Goal: Register for event/course

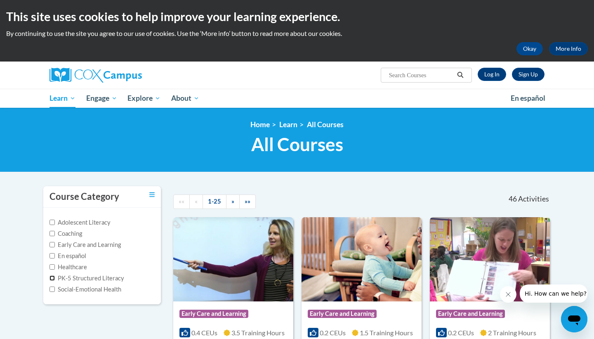
click at [52, 277] on input "PK-5 Structured Literacy" at bounding box center [52, 277] width 5 height 5
checkbox input "true"
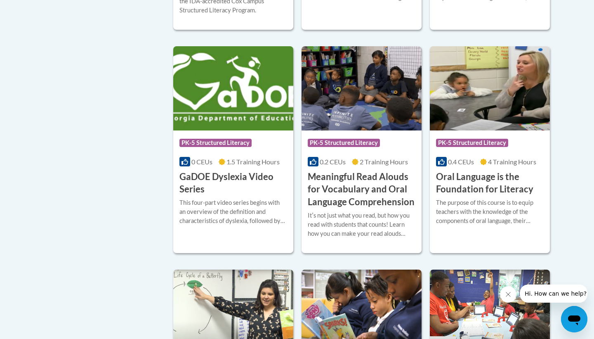
scroll to position [399, 0]
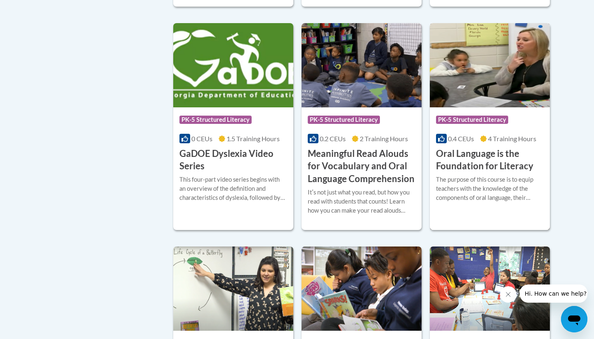
click at [513, 115] on div "Course Category: PK-5 Structured Literacy" at bounding box center [490, 120] width 108 height 19
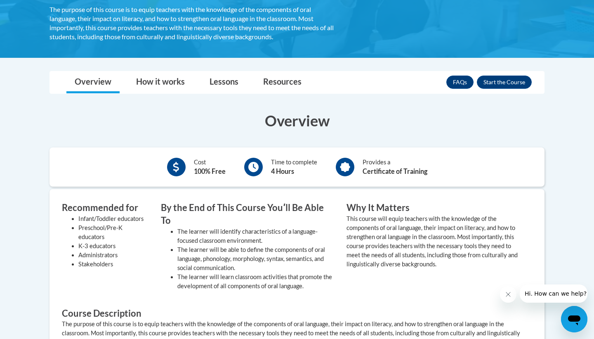
scroll to position [189, 0]
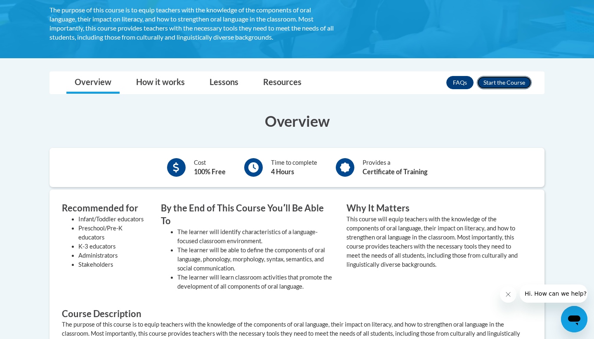
click at [499, 81] on button "Enroll" at bounding box center [504, 82] width 55 height 13
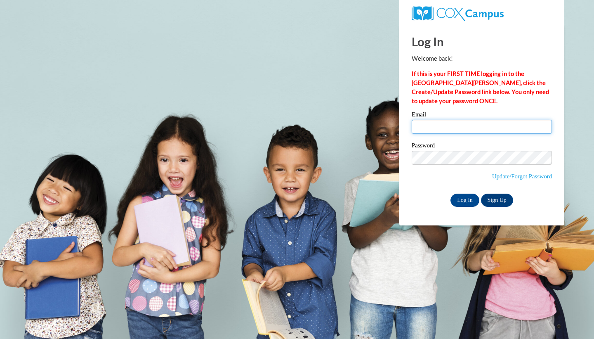
click at [435, 124] on input "Email" at bounding box center [482, 127] width 140 height 14
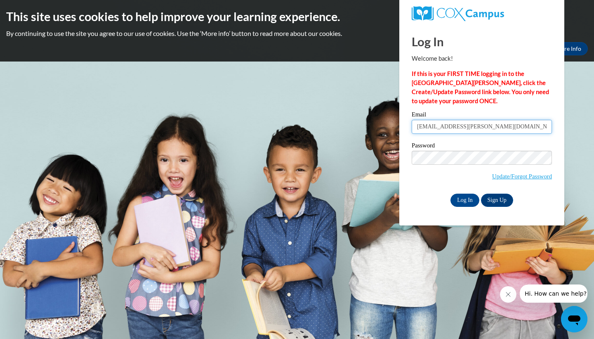
type input "wiestme@fennimore.k12.wi.us"
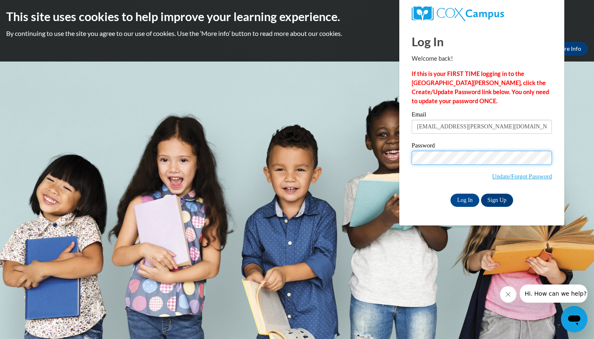
click at [451, 193] on input "Log In" at bounding box center [465, 199] width 29 height 13
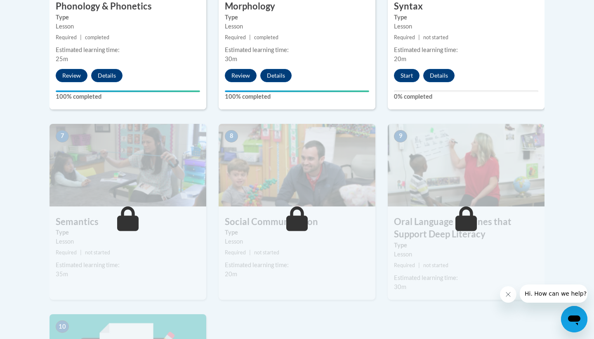
scroll to position [609, 0]
click at [412, 76] on button "Start" at bounding box center [407, 75] width 26 height 13
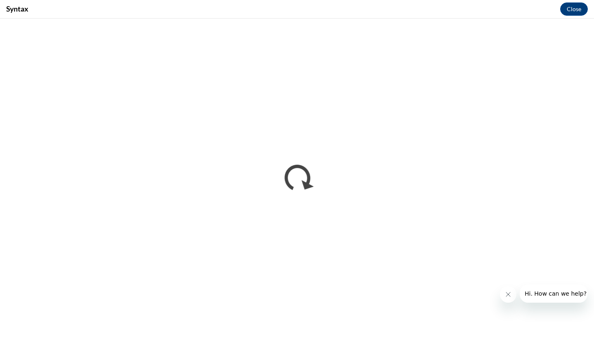
scroll to position [0, 0]
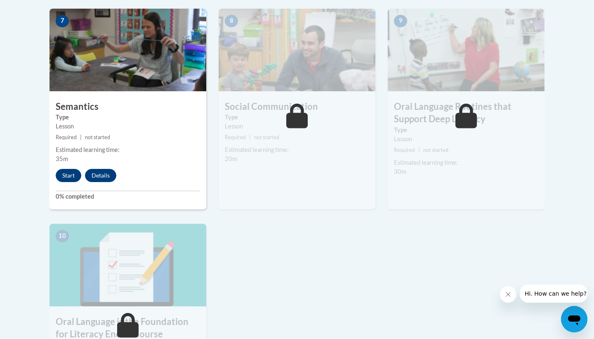
scroll to position [725, 0]
